Goal: Task Accomplishment & Management: Manage account settings

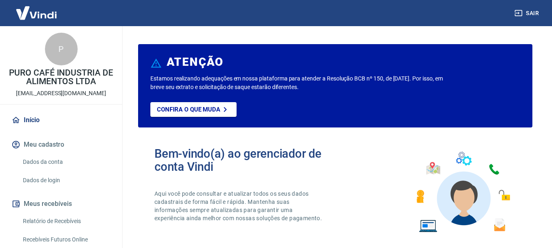
scroll to position [41, 0]
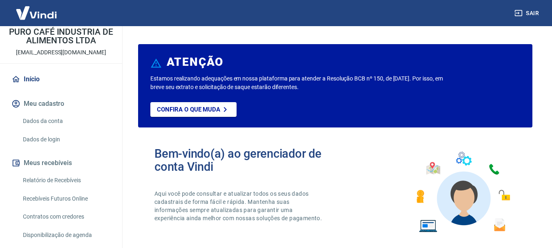
click at [65, 161] on button "Meus recebíveis" at bounding box center [61, 163] width 103 height 18
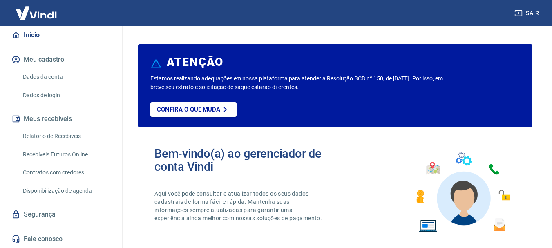
click at [73, 135] on link "Relatório de Recebíveis" at bounding box center [66, 136] width 93 height 17
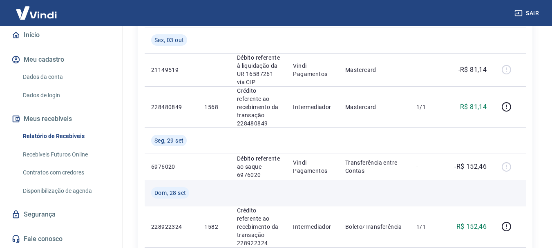
scroll to position [450, 0]
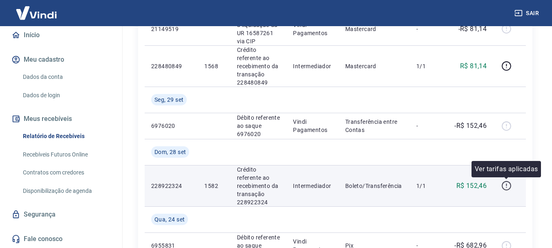
click at [507, 186] on icon "button" at bounding box center [506, 185] width 1 height 2
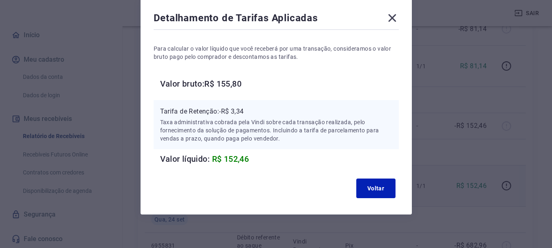
scroll to position [0, 0]
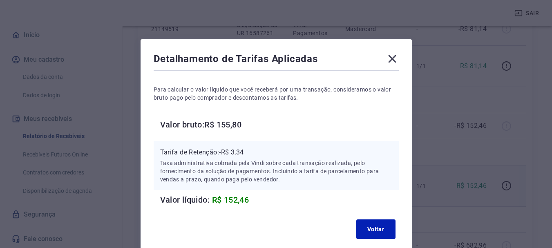
click at [393, 57] on icon at bounding box center [392, 59] width 8 height 8
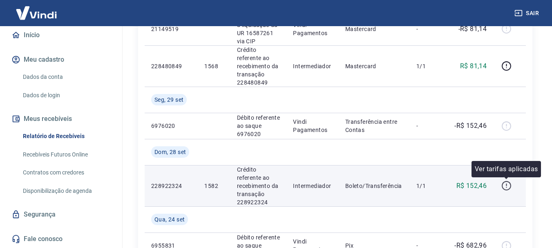
click at [508, 184] on icon "button" at bounding box center [507, 186] width 10 height 10
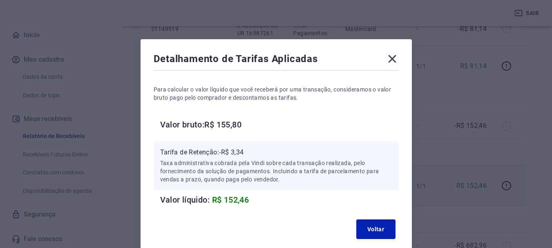
click at [396, 59] on icon at bounding box center [392, 58] width 13 height 13
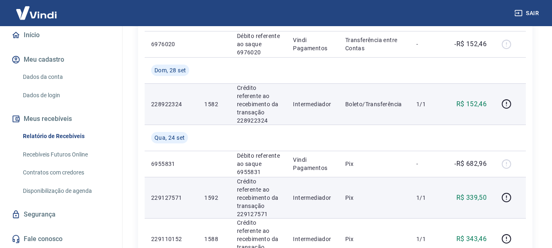
scroll to position [572, 0]
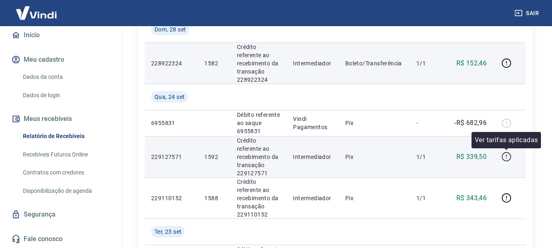
click at [505, 155] on icon "button" at bounding box center [507, 157] width 10 height 10
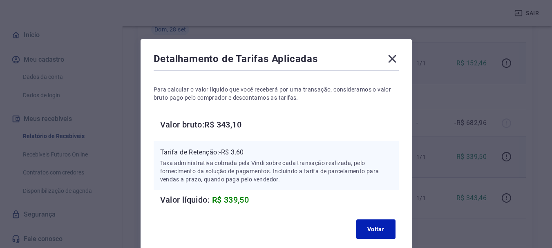
scroll to position [47, 0]
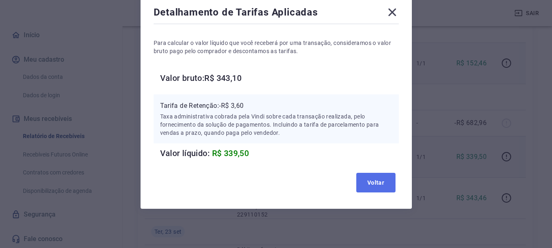
click at [375, 181] on button "Voltar" at bounding box center [375, 183] width 39 height 20
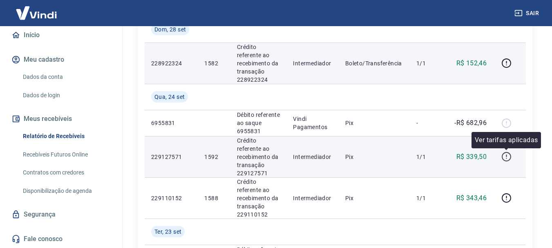
click at [506, 157] on icon "button" at bounding box center [507, 157] width 10 height 10
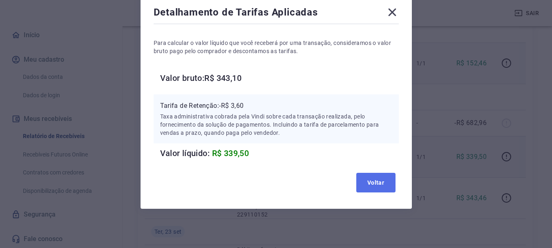
click at [377, 180] on button "Voltar" at bounding box center [375, 183] width 39 height 20
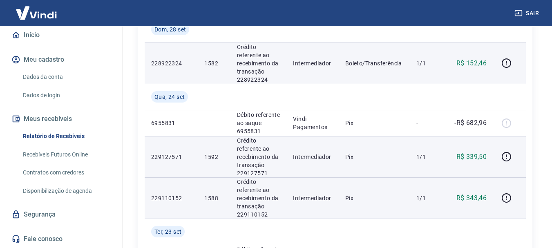
scroll to position [613, 0]
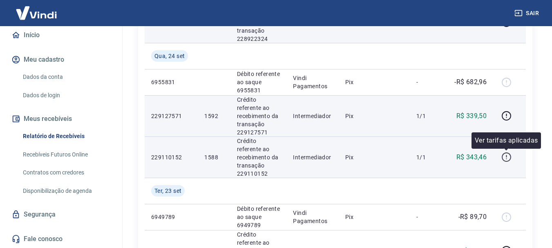
click at [509, 157] on icon "button" at bounding box center [507, 157] width 10 height 10
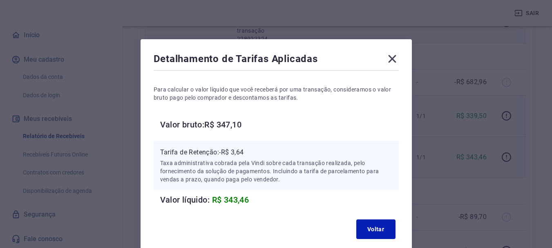
scroll to position [41, 0]
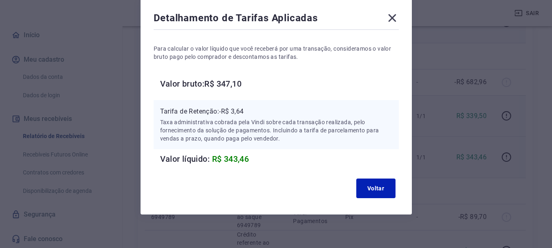
click at [389, 18] on icon at bounding box center [392, 17] width 13 height 13
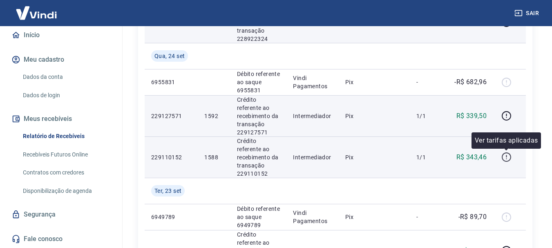
click at [507, 157] on icon "button" at bounding box center [506, 156] width 1 height 2
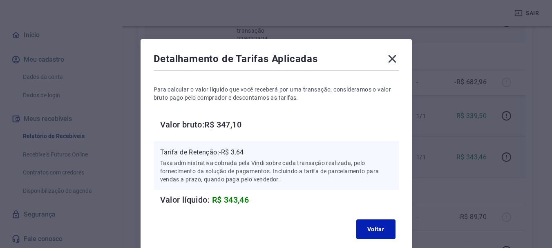
click at [391, 58] on icon at bounding box center [392, 58] width 13 height 13
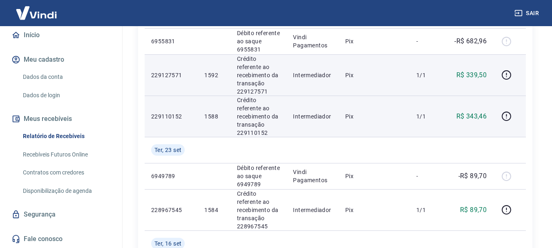
scroll to position [695, 0]
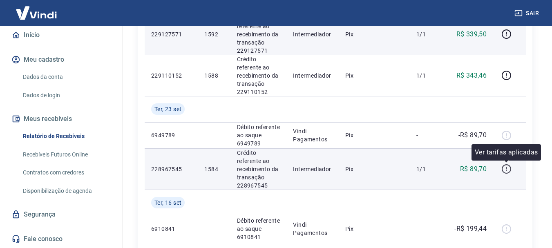
click at [509, 170] on icon "button" at bounding box center [507, 169] width 10 height 10
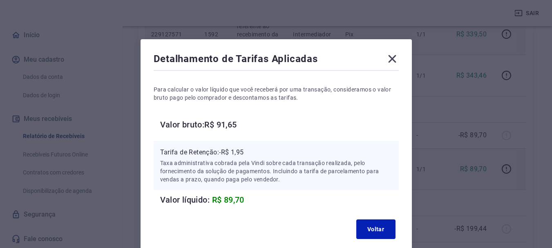
click at [392, 59] on icon at bounding box center [392, 59] width 8 height 8
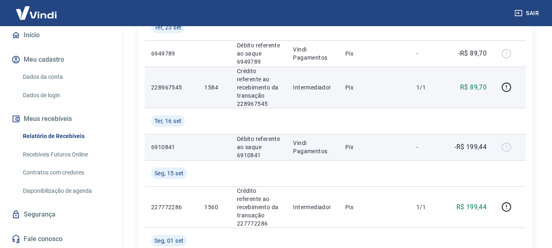
scroll to position [818, 0]
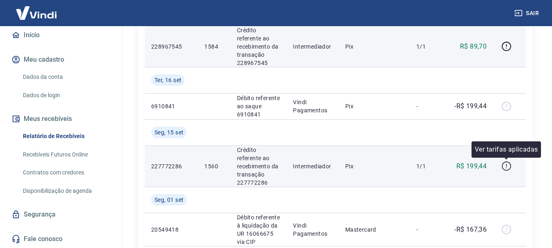
click at [507, 166] on icon "button" at bounding box center [506, 165] width 1 height 2
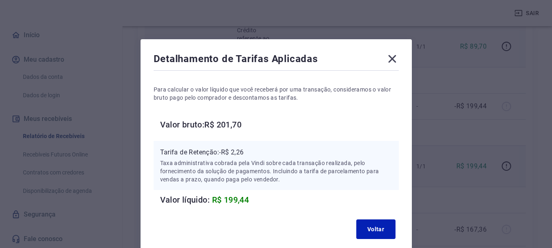
click at [392, 59] on icon at bounding box center [392, 59] width 8 height 8
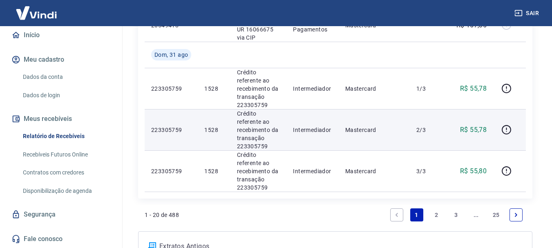
scroll to position [981, 0]
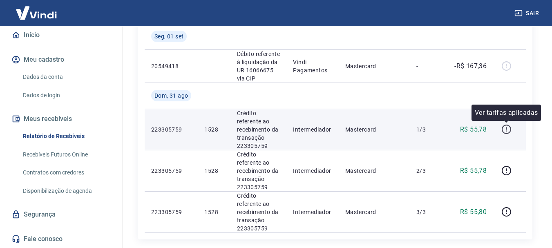
click at [509, 130] on icon "button" at bounding box center [507, 129] width 10 height 10
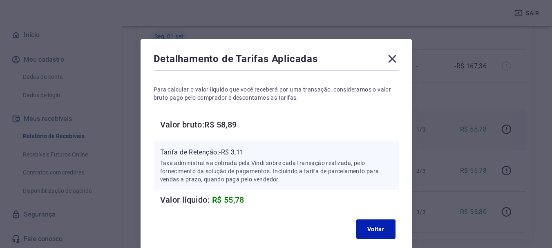
click at [390, 61] on icon at bounding box center [392, 59] width 8 height 8
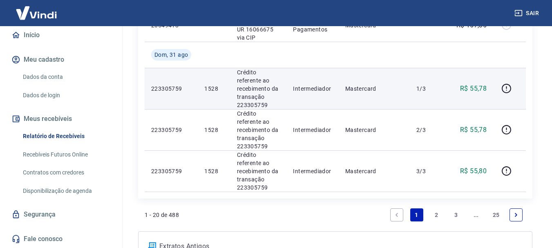
scroll to position [1063, 0]
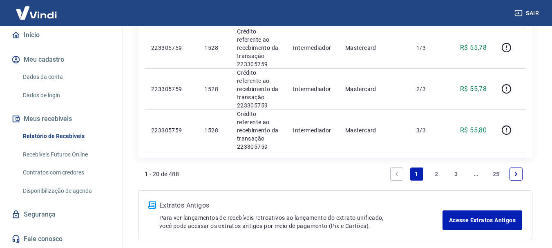
click at [436, 173] on link "2" at bounding box center [436, 174] width 13 height 13
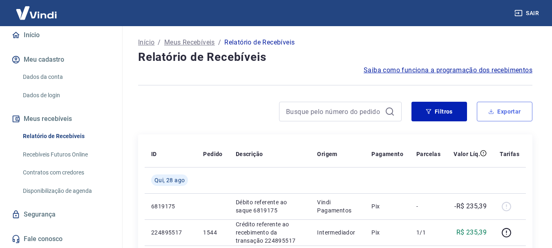
click at [511, 108] on button "Exportar" at bounding box center [505, 112] width 56 height 20
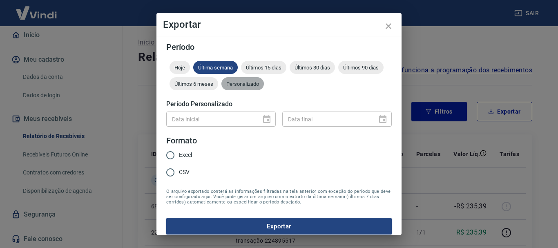
click at [236, 87] on div "Personalizado" at bounding box center [243, 83] width 43 height 13
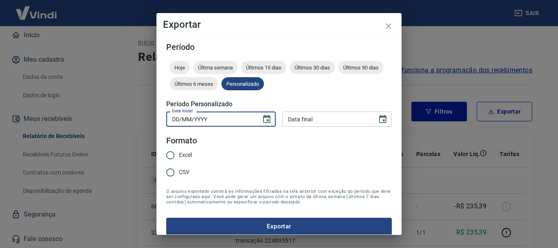
click at [208, 126] on input "DD/MM/YYYY" at bounding box center [210, 119] width 89 height 15
type input "[DATE]"
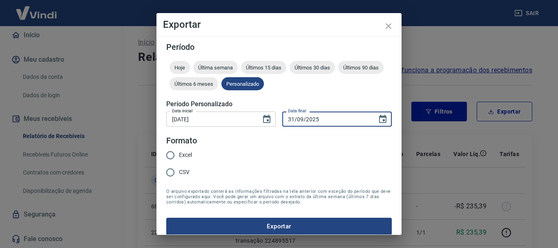
type input "31/09/2025"
click at [170, 157] on input "Excel" at bounding box center [170, 155] width 17 height 17
radio input "true"
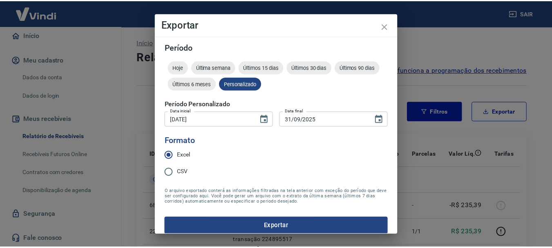
scroll to position [7, 0]
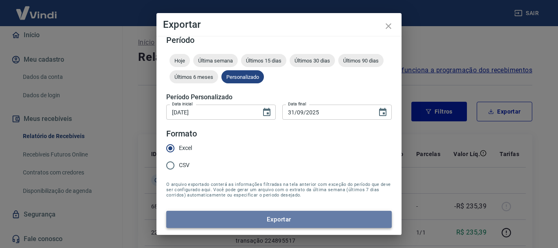
click at [282, 217] on button "Exportar" at bounding box center [279, 219] width 226 height 17
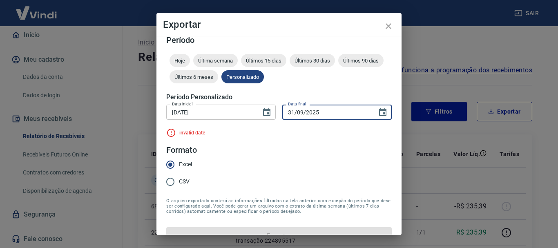
click at [287, 112] on input "31/09/2025" at bounding box center [326, 112] width 89 height 15
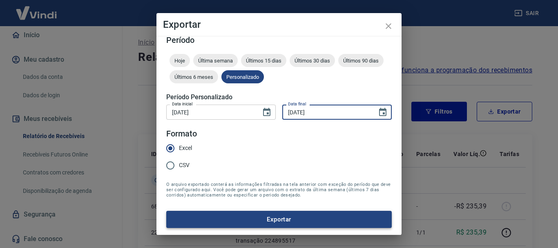
type input "[DATE]"
click at [256, 215] on button "Exportar" at bounding box center [279, 219] width 226 height 17
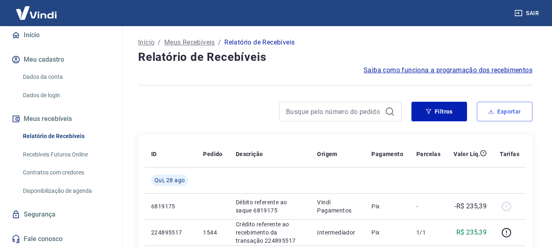
click at [502, 113] on button "Exportar" at bounding box center [505, 112] width 56 height 20
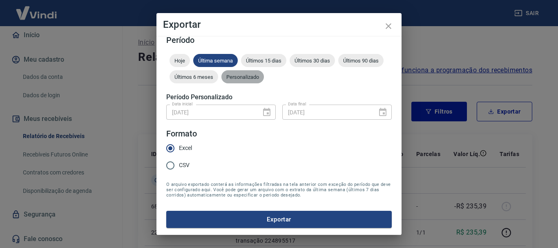
click at [257, 74] on span "Personalizado" at bounding box center [243, 77] width 43 height 6
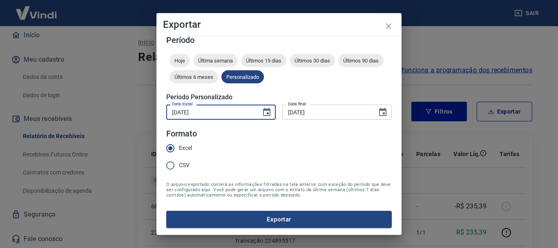
click at [215, 111] on input "[DATE]" at bounding box center [210, 112] width 89 height 15
type input "[DATE]"
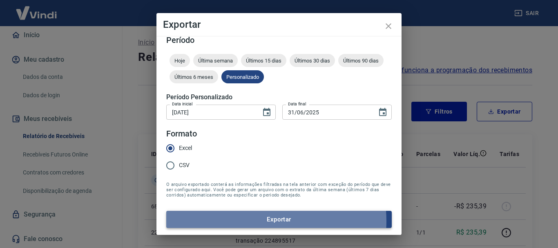
click at [258, 221] on button "Exportar" at bounding box center [279, 219] width 226 height 17
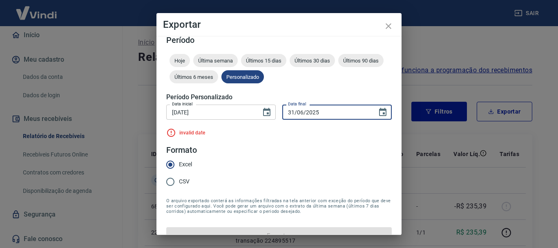
click at [289, 112] on input "31/06/2025" at bounding box center [326, 112] width 89 height 15
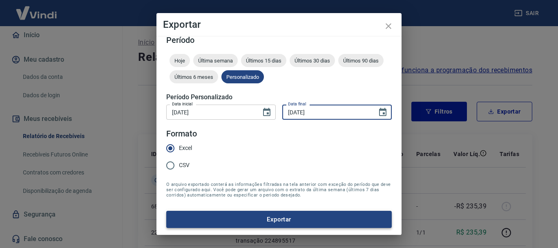
type input "[DATE]"
click at [275, 220] on button "Exportar" at bounding box center [279, 219] width 226 height 17
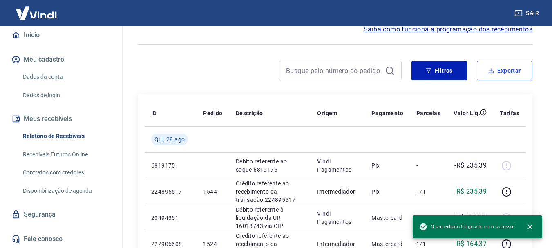
scroll to position [0, 0]
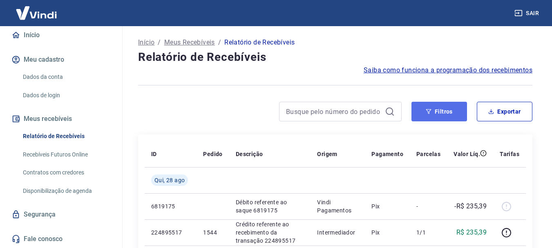
click at [423, 114] on button "Filtros" at bounding box center [440, 112] width 56 height 20
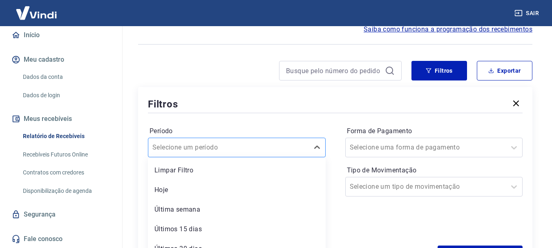
click at [277, 147] on div "option Limpar Filtro focused, 1 of 7. 7 results available. Use Up and Down to c…" at bounding box center [237, 148] width 178 height 20
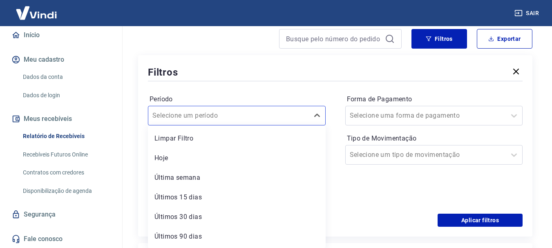
click at [293, 92] on div "Período option Limpar Filtro focused, 1 of 7. 7 results available. Use Up and D…" at bounding box center [335, 148] width 375 height 131
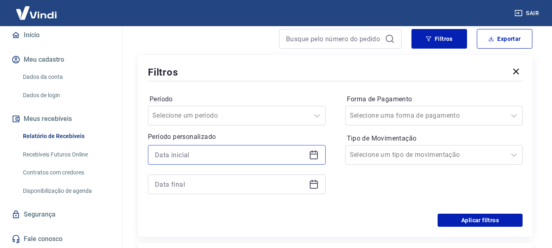
click at [262, 155] on input at bounding box center [230, 155] width 151 height 12
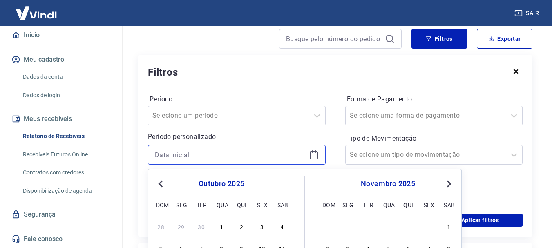
scroll to position [155, 0]
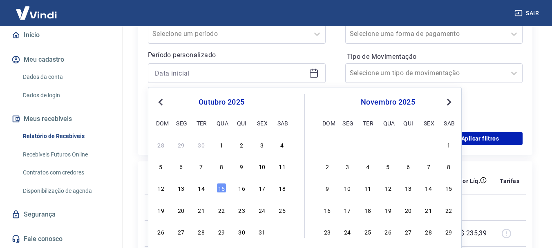
click at [153, 99] on div "Previous Month Next Month [DATE] dom seg ter qua qui sex sab 28 29 30 1 2 3 4 5…" at bounding box center [305, 173] width 314 height 173
click at [155, 99] on div "outubro 2025" at bounding box center [221, 102] width 133 height 10
click at [161, 101] on span "Previous Month" at bounding box center [161, 101] width 0 height 9
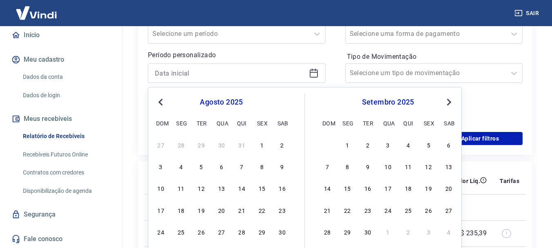
click at [156, 105] on button "Previous Month" at bounding box center [161, 102] width 10 height 10
click at [204, 144] on div "1" at bounding box center [202, 145] width 10 height 10
click at [162, 102] on input at bounding box center [230, 102] width 151 height 12
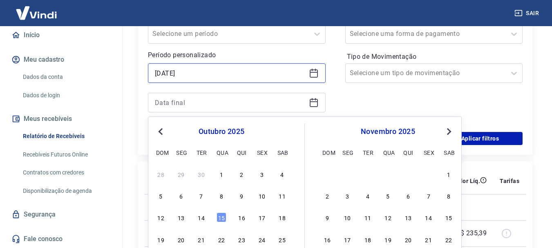
click at [211, 76] on input "[DATE]" at bounding box center [230, 73] width 151 height 12
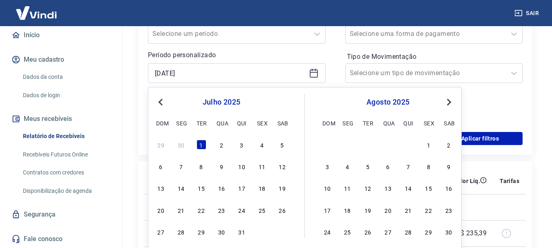
click at [158, 101] on button "Previous Month" at bounding box center [161, 102] width 10 height 10
click at [160, 145] on div "1" at bounding box center [161, 145] width 10 height 10
type input "[DATE]"
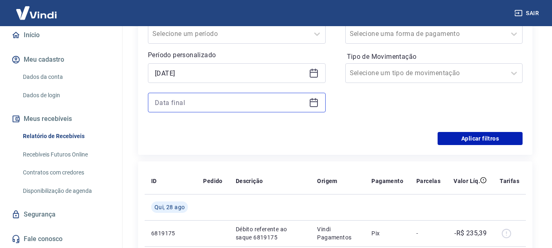
click at [213, 98] on input at bounding box center [230, 102] width 151 height 12
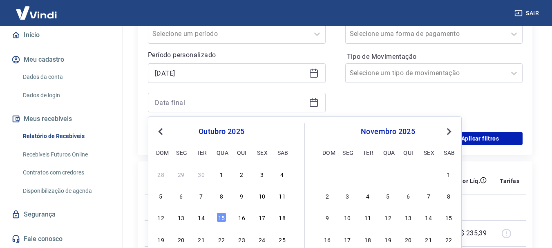
click at [161, 131] on span "Previous Month" at bounding box center [161, 131] width 0 height 9
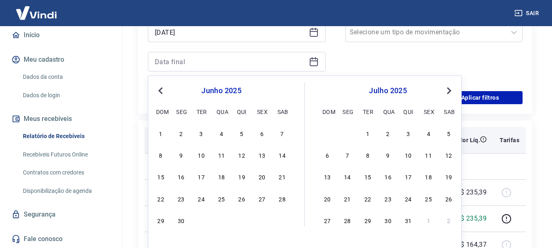
drag, startPoint x: 183, startPoint y: 222, endPoint x: 290, endPoint y: 130, distance: 141.5
click at [183, 221] on div "30" at bounding box center [181, 220] width 10 height 10
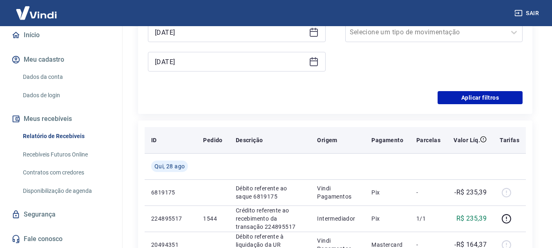
type input "[DATE]"
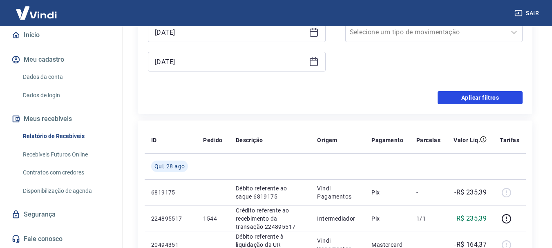
drag, startPoint x: 475, startPoint y: 101, endPoint x: 240, endPoint y: 248, distance: 277.0
click at [475, 101] on button "Aplicar filtros" at bounding box center [480, 97] width 85 height 13
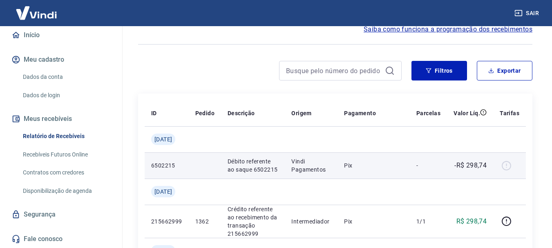
scroll to position [82, 0]
